Goal: Task Accomplishment & Management: Manage account settings

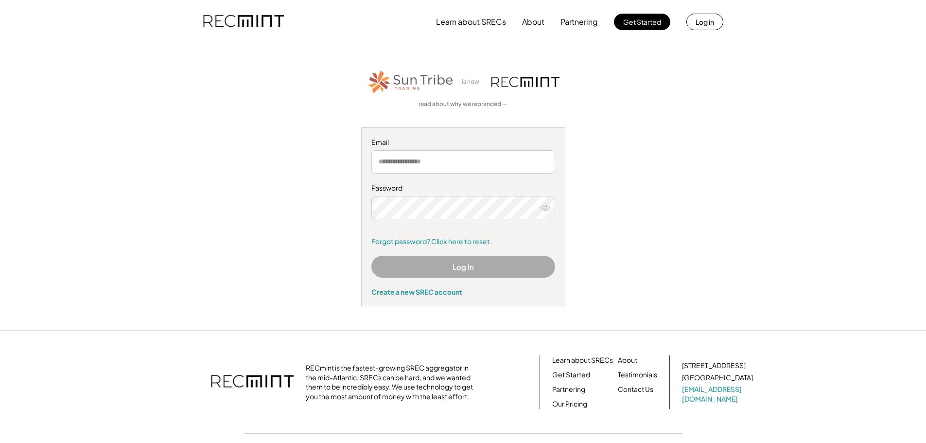
type input "**********"
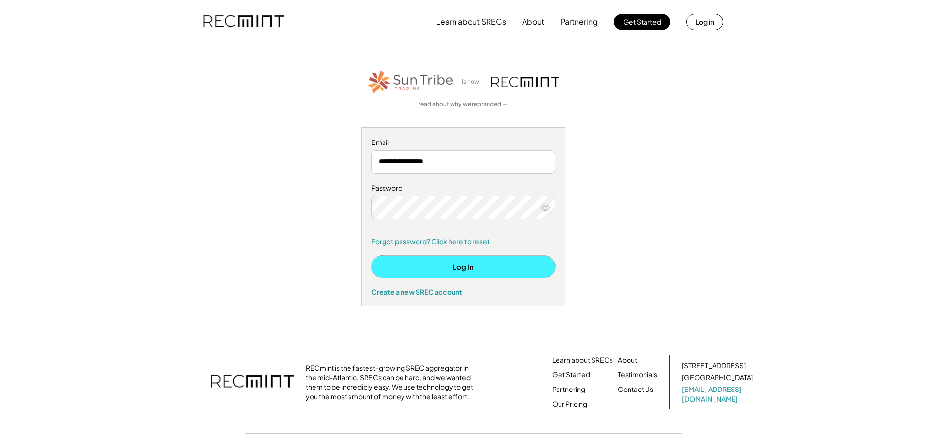
click at [491, 273] on button "Log In" at bounding box center [463, 267] width 184 height 22
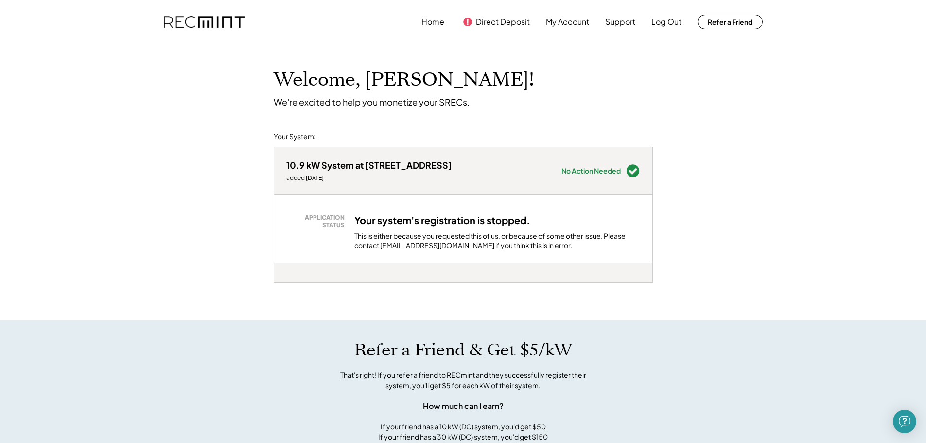
click at [732, 225] on div "Welcome, Ryan! We're excited to help you monetize your SRECs. Your System: 10.9…" at bounding box center [463, 418] width 926 height 748
